Goal: Information Seeking & Learning: Learn about a topic

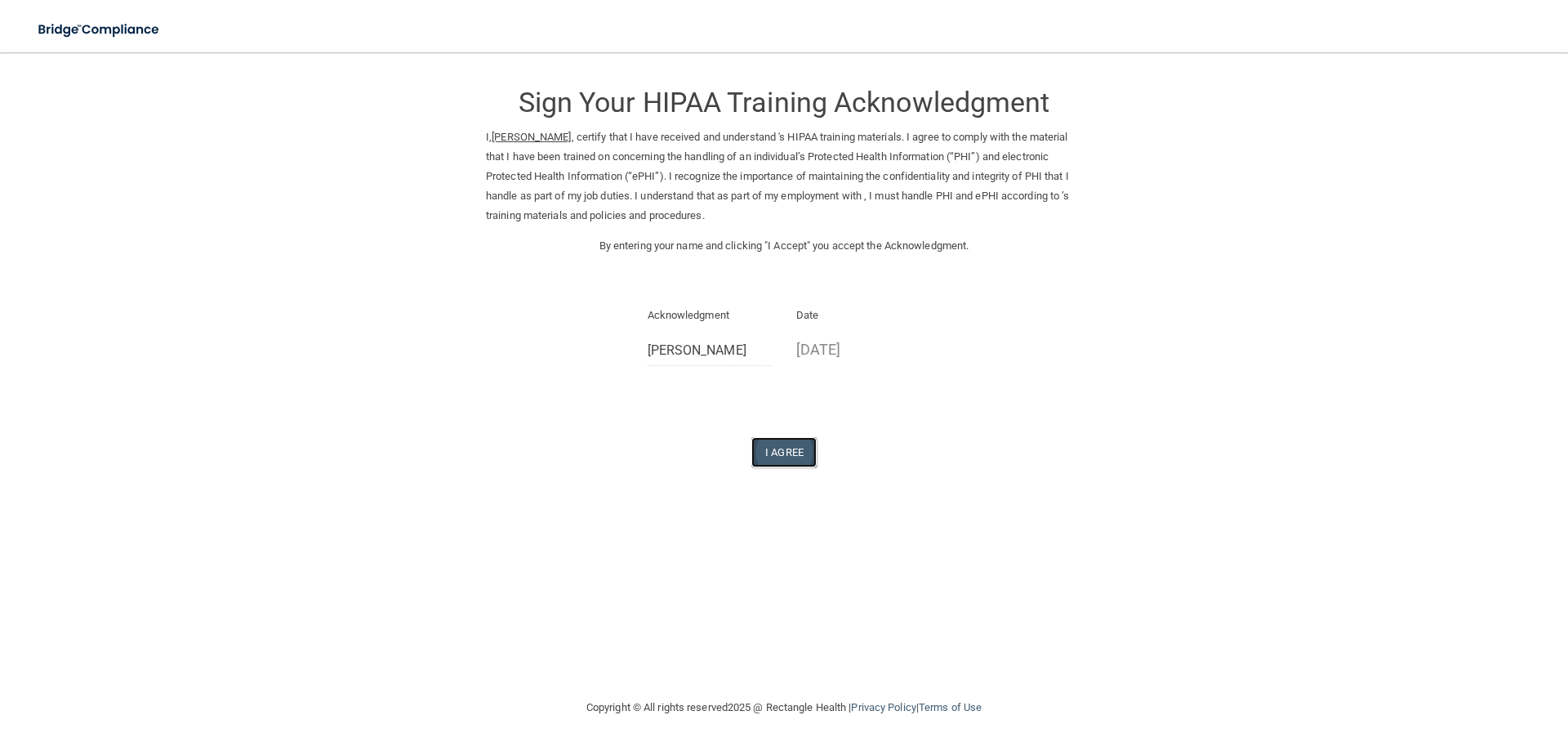
click at [769, 453] on button "I Agree" at bounding box center [784, 452] width 66 height 30
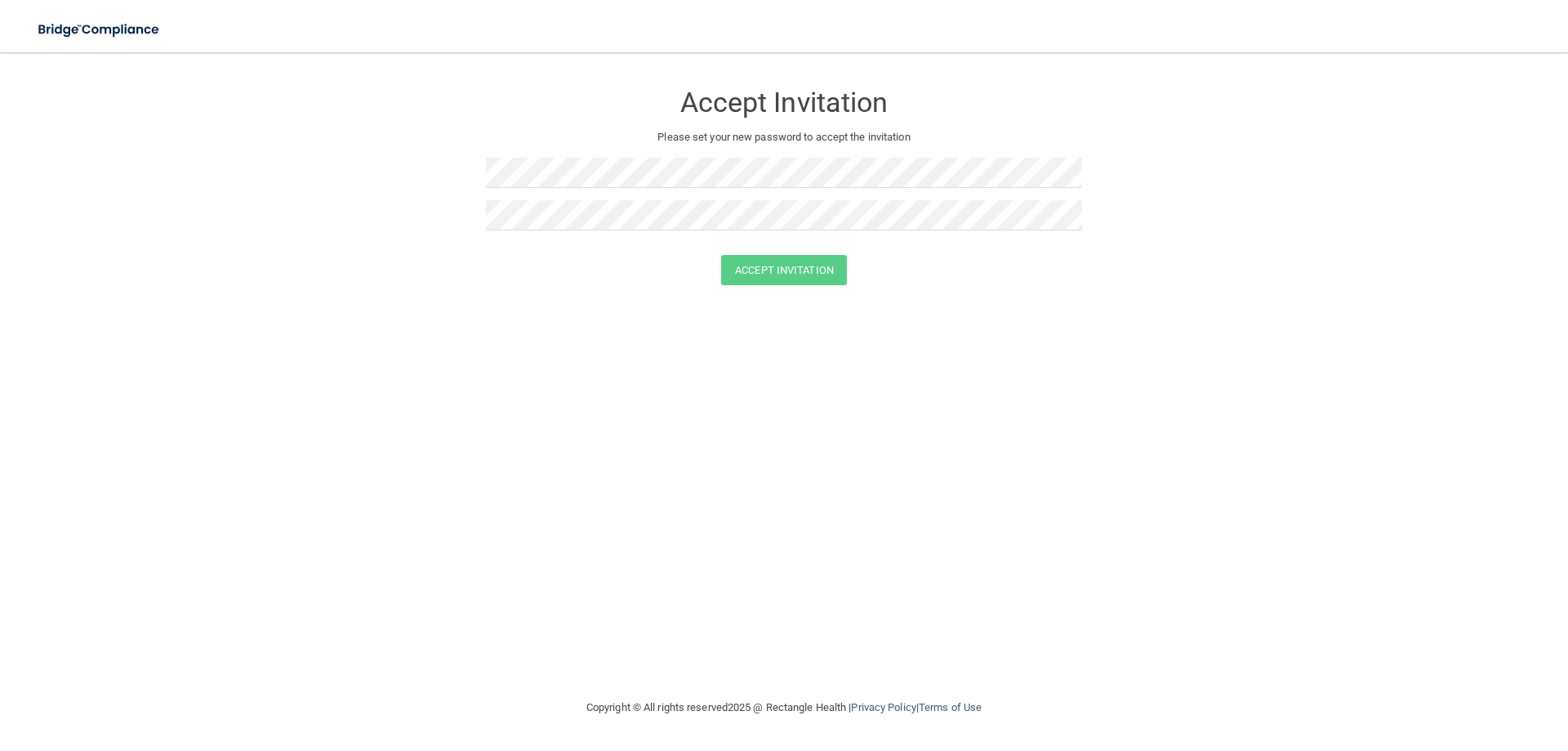
click at [563, 191] on div at bounding box center [784, 178] width 596 height 42
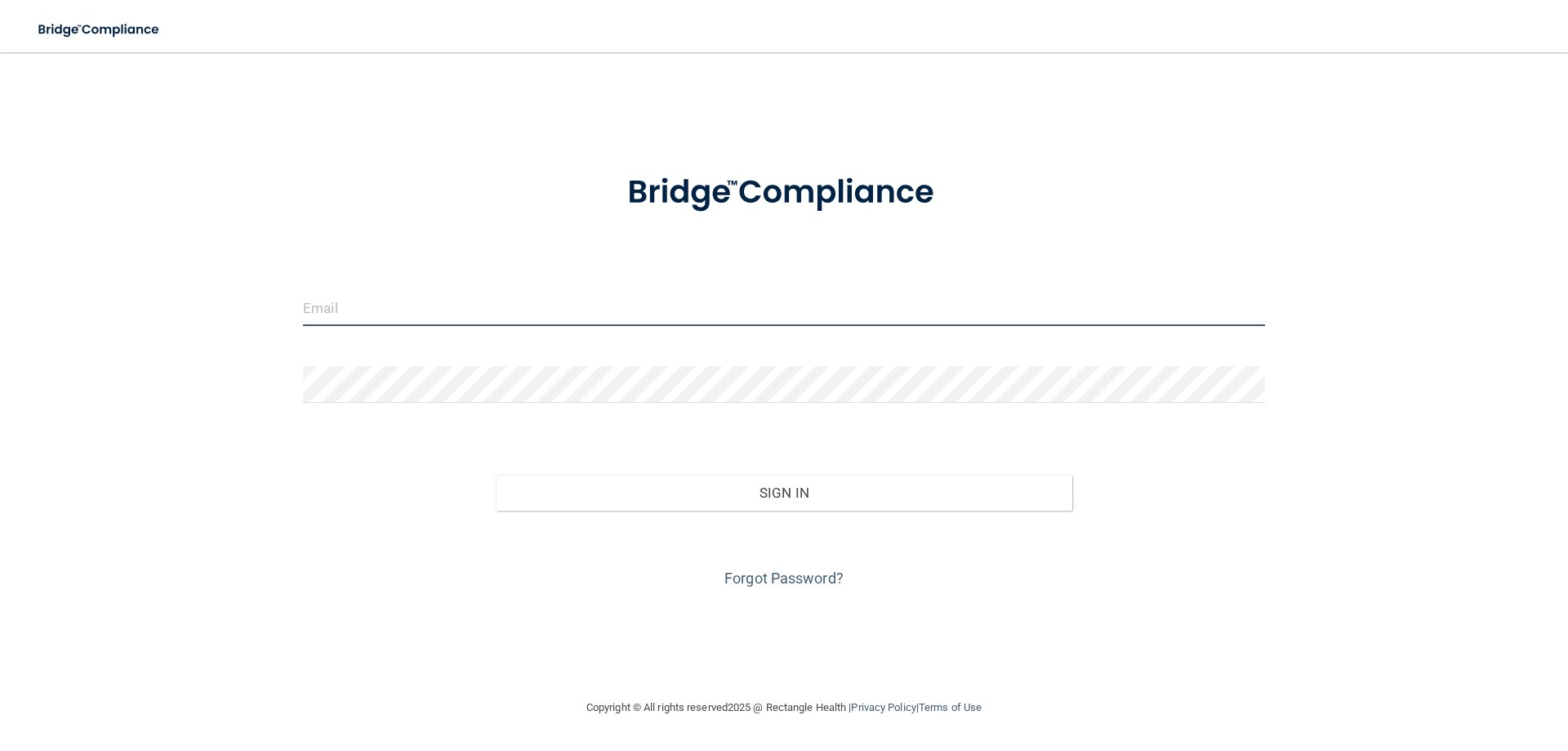
click at [523, 297] on input "email" at bounding box center [784, 308] width 962 height 37
type input "[EMAIL_ADDRESS][DOMAIN_NAME]"
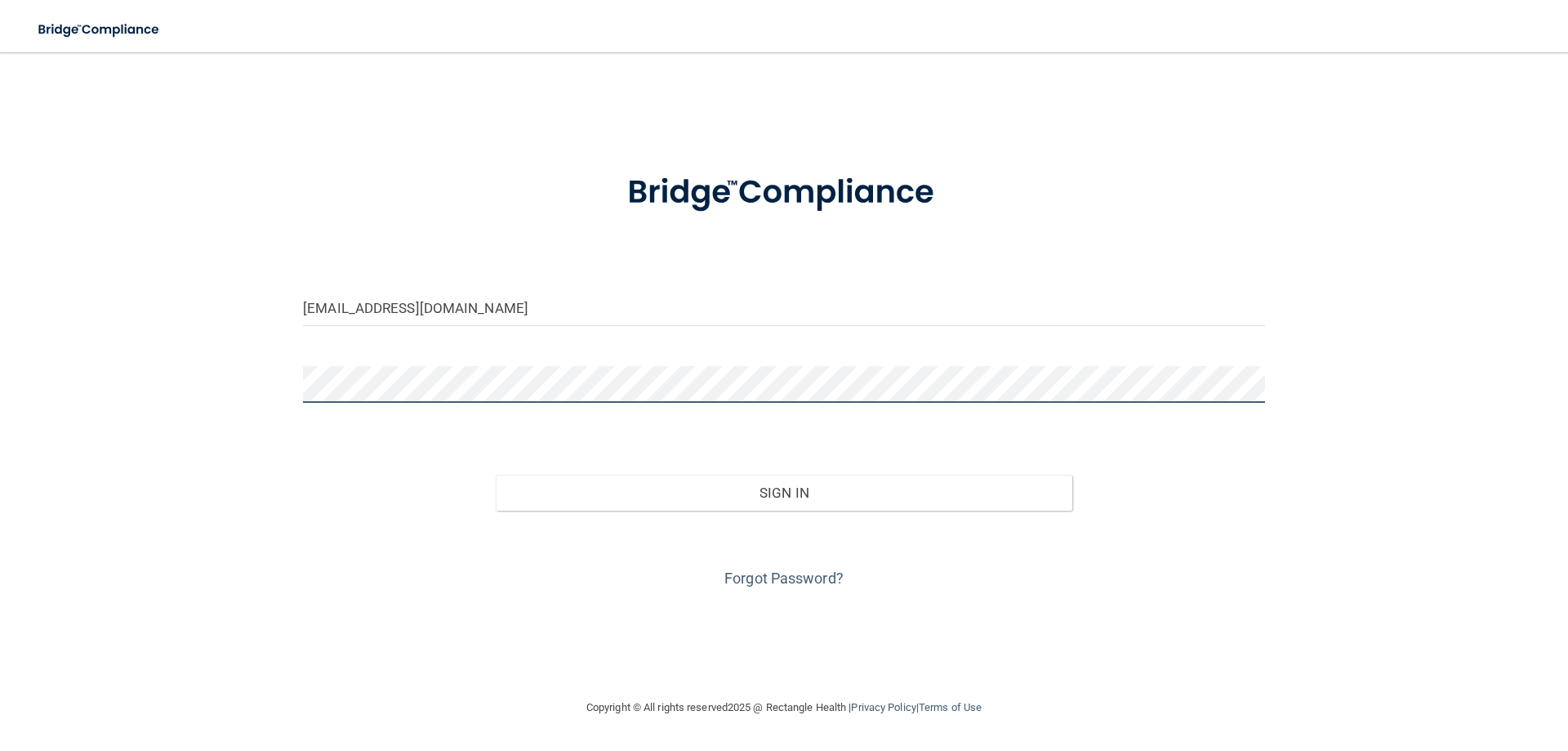
click at [496, 474] on button "Sign In" at bounding box center [784, 493] width 577 height 36
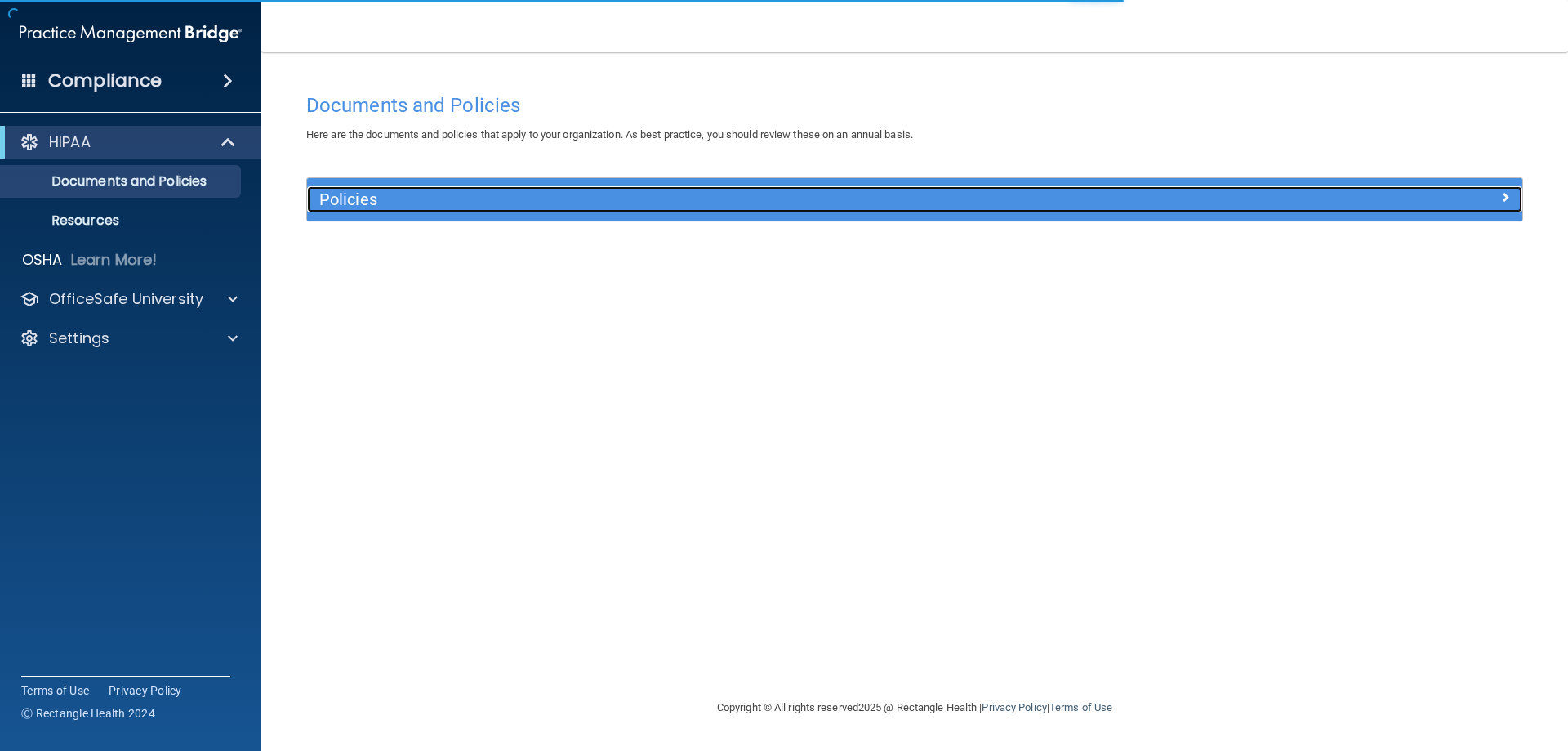
click at [367, 205] on h5 "Policies" at bounding box center [763, 199] width 886 height 18
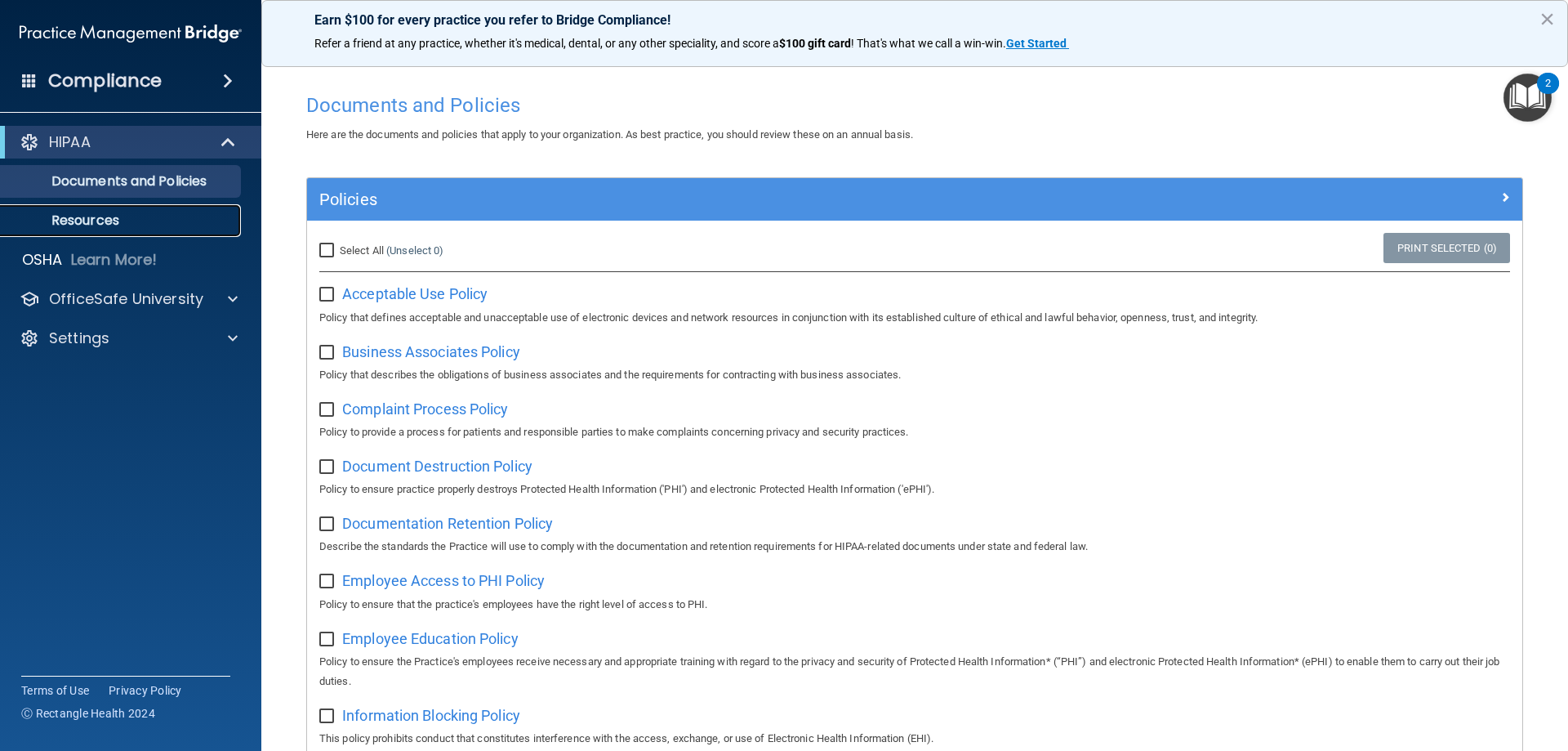
click at [130, 221] on p "Resources" at bounding box center [122, 220] width 223 height 16
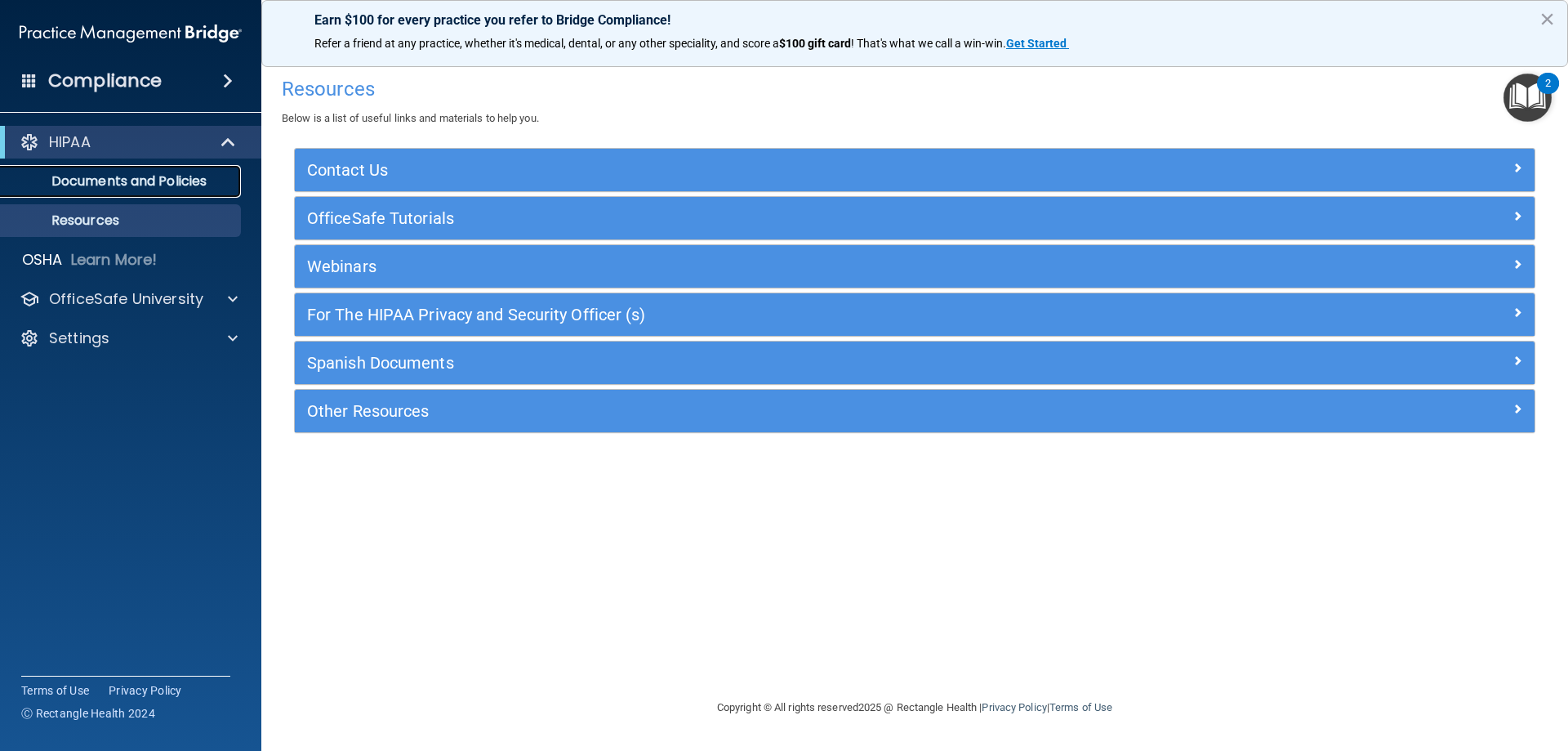
click at [170, 186] on p "Documents and Policies" at bounding box center [122, 181] width 223 height 16
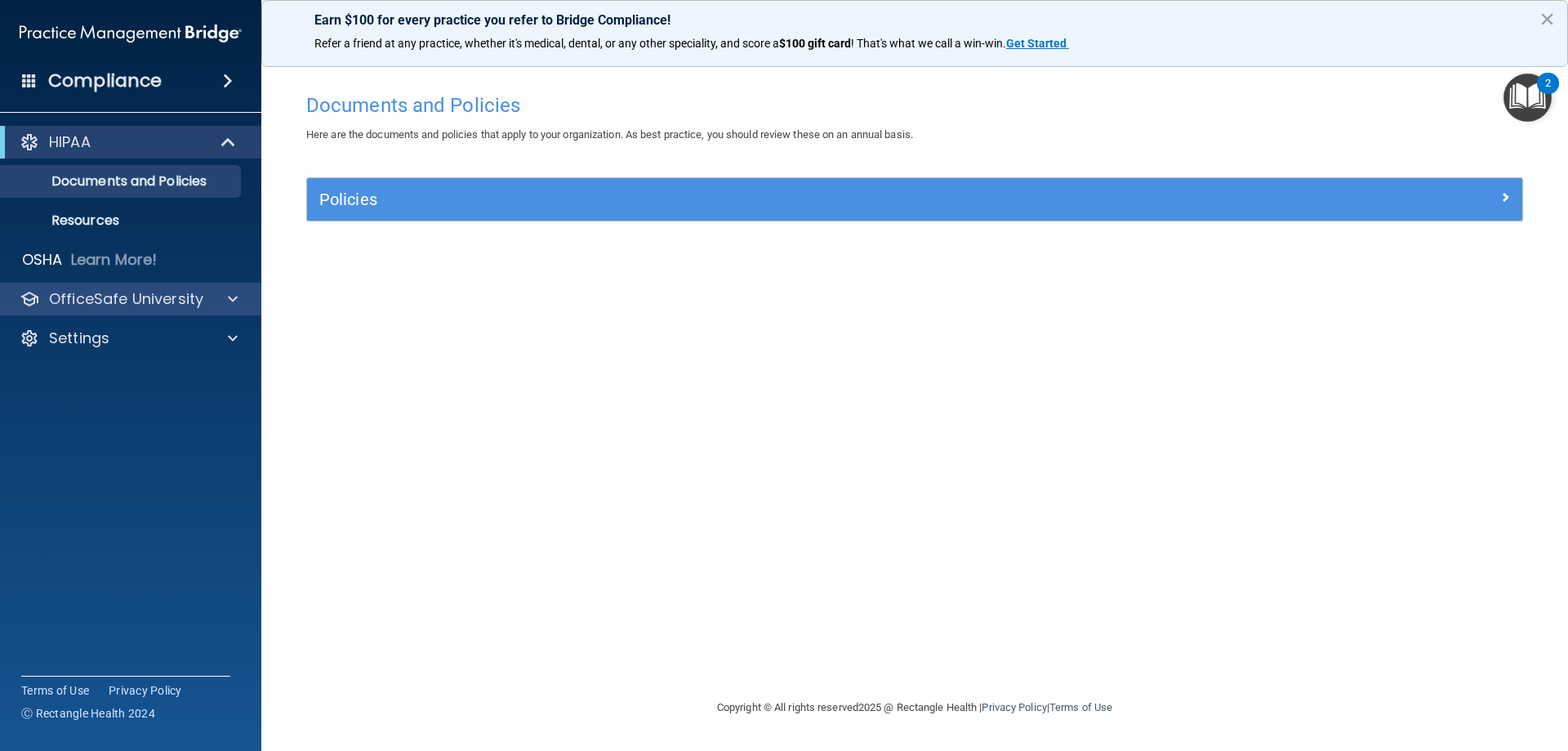
click at [203, 284] on div "OfficeSafe University" at bounding box center [130, 299] width 262 height 33
click at [231, 298] on span at bounding box center [232, 299] width 10 height 20
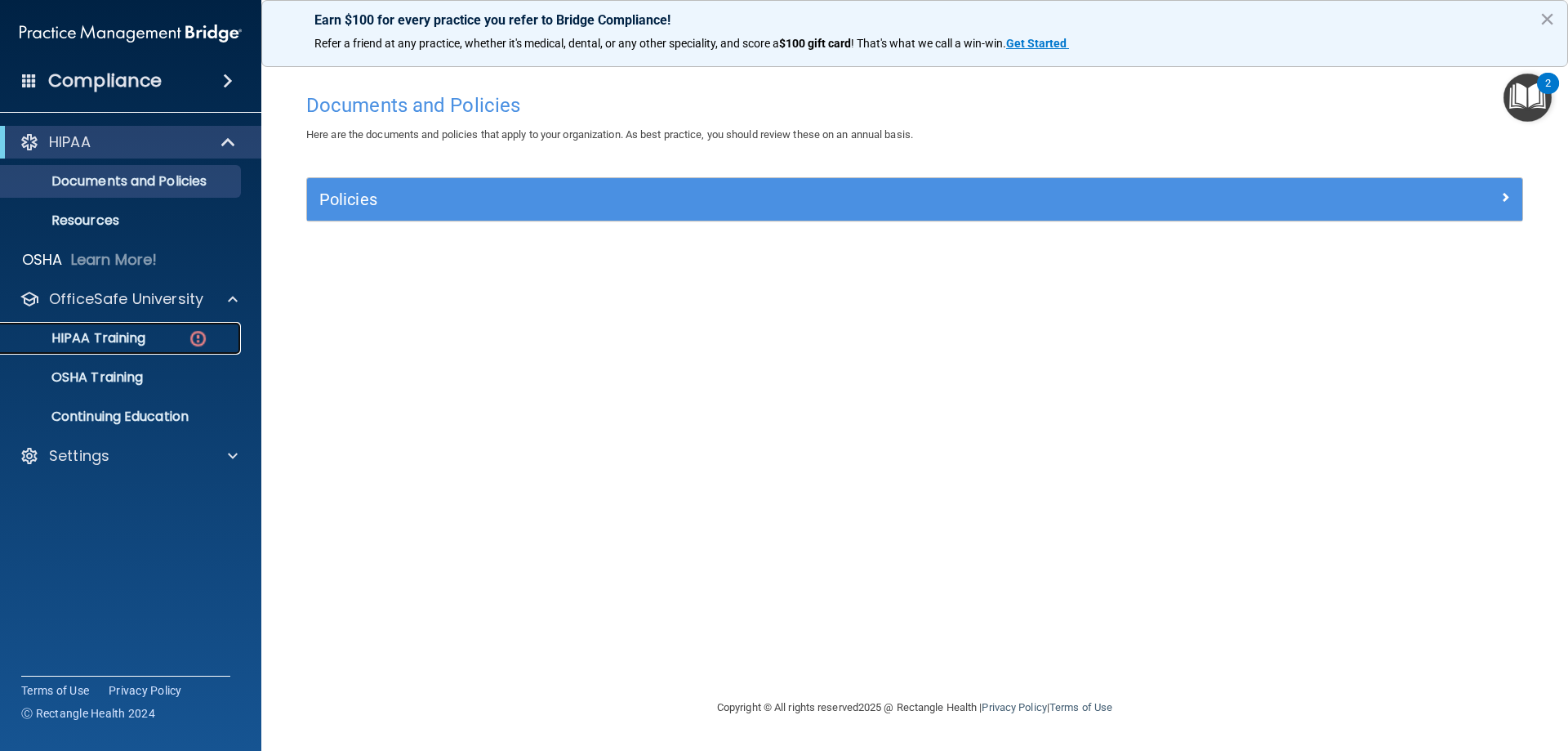
click at [140, 336] on p "HIPAA Training" at bounding box center [78, 338] width 135 height 16
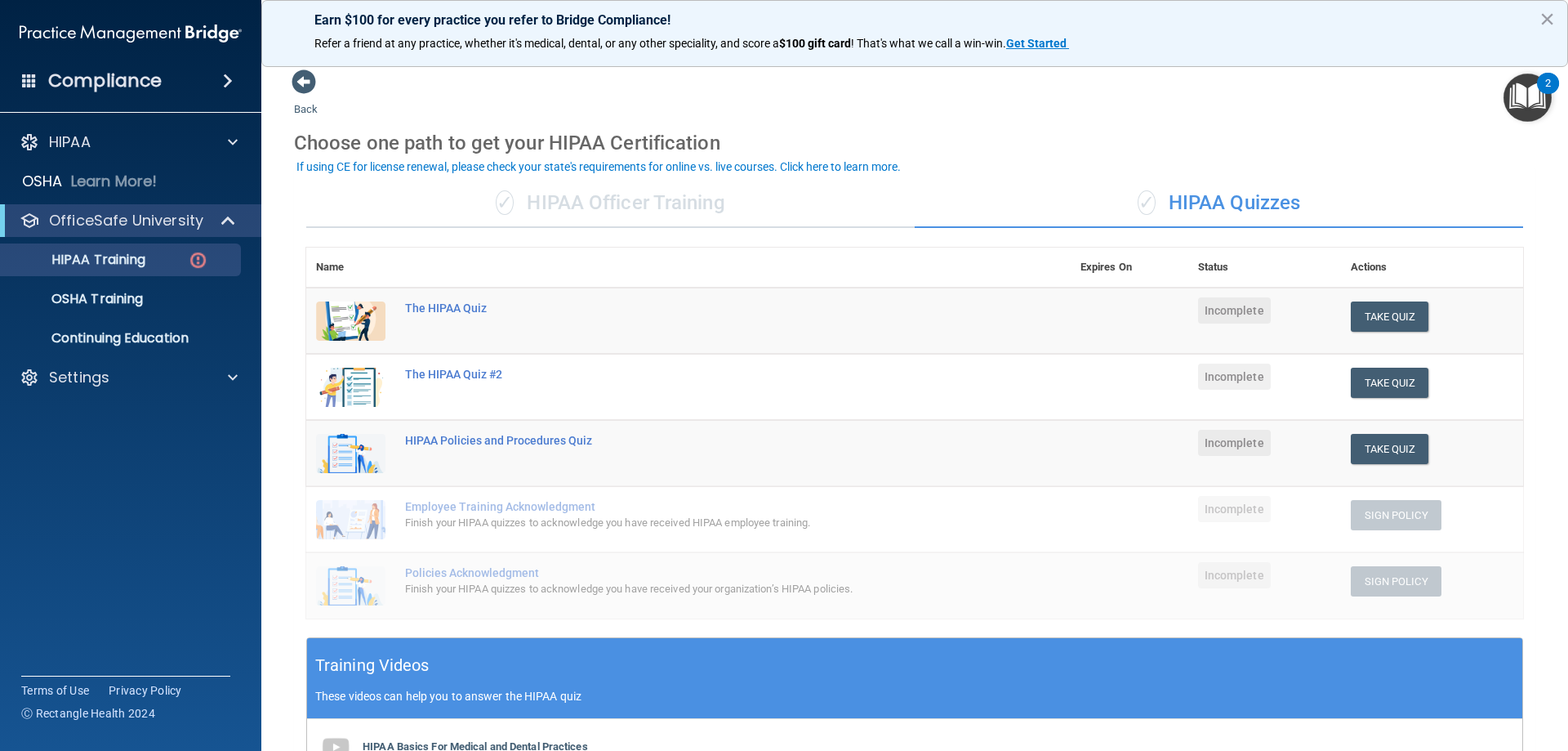
click at [562, 192] on div "✓ HIPAA Officer Training" at bounding box center [610, 203] width 608 height 49
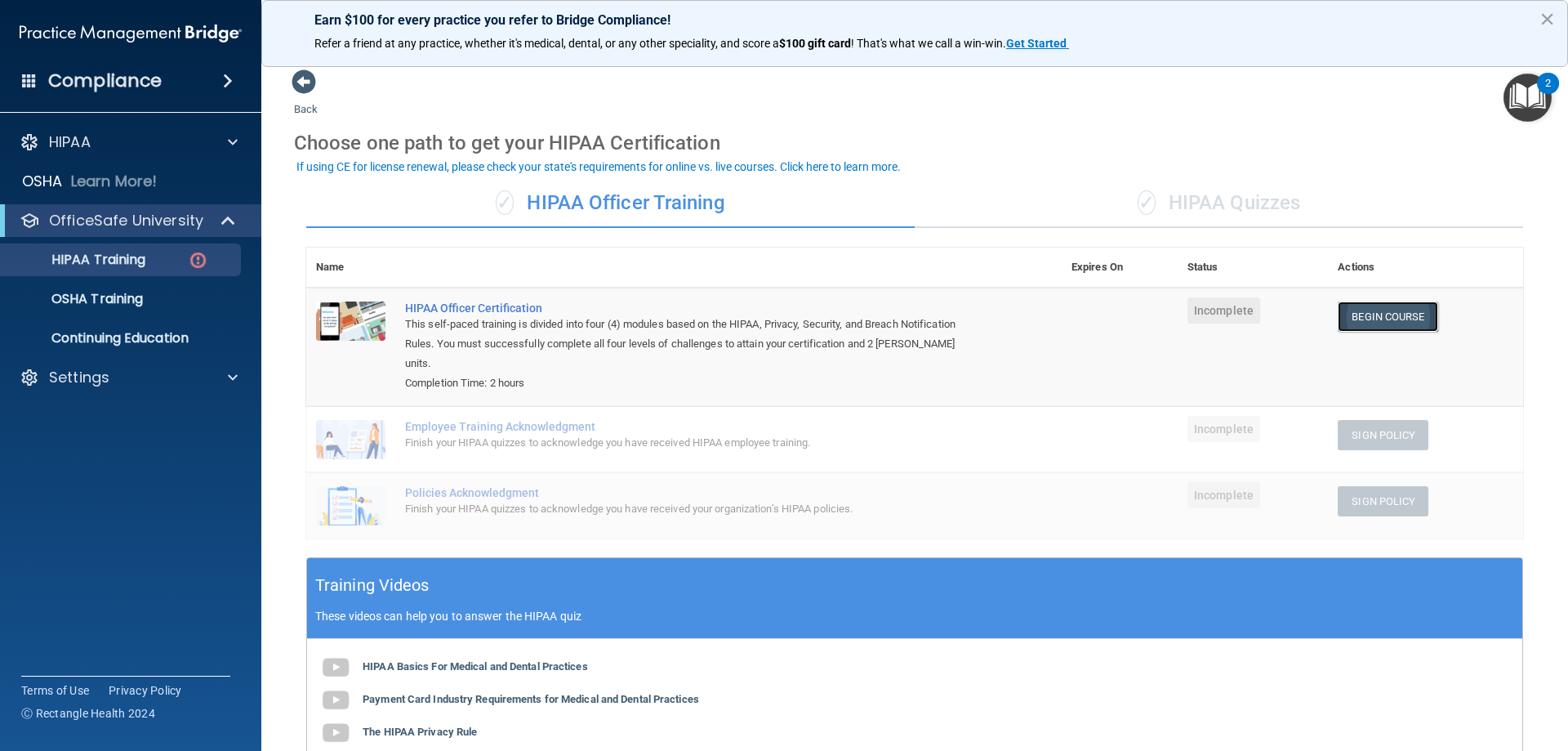
click at [1405, 326] on link "Begin Course" at bounding box center [1387, 316] width 99 height 30
